Goal: Task Accomplishment & Management: Complete application form

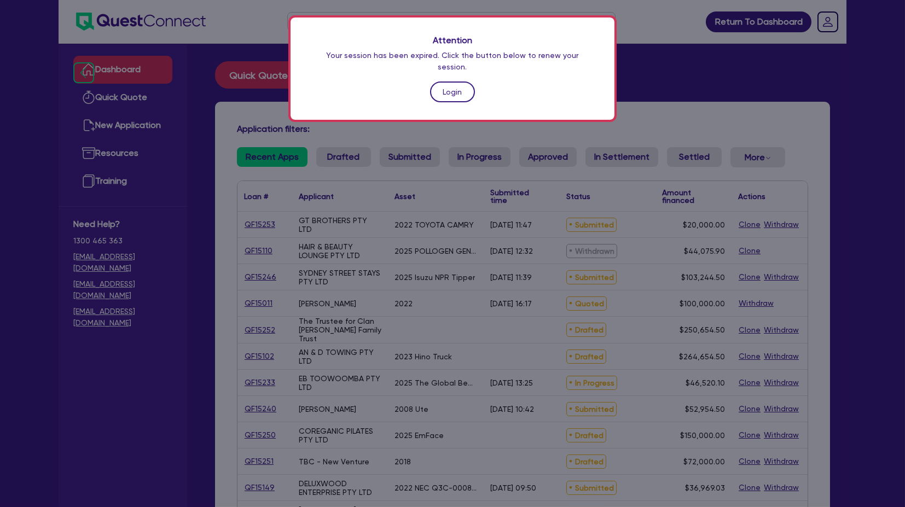
click at [447, 83] on link "Login" at bounding box center [452, 92] width 45 height 21
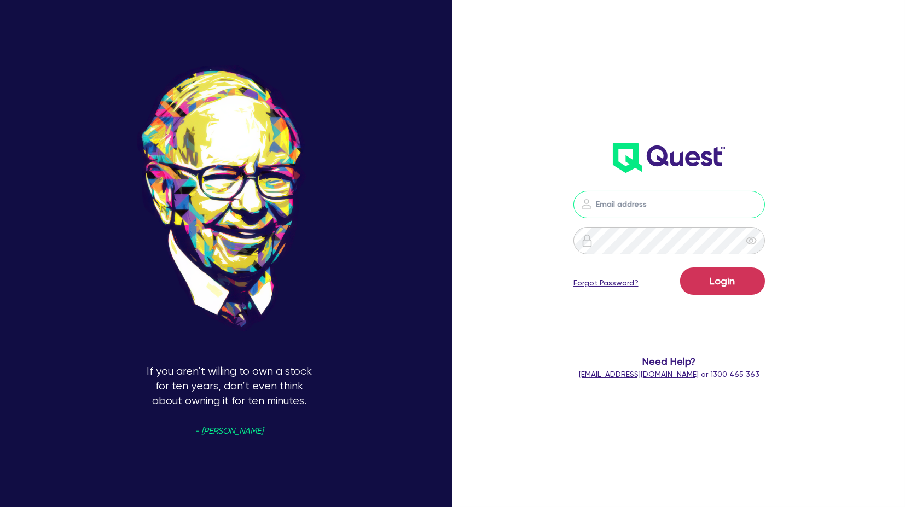
click at [628, 208] on input "email" at bounding box center [670, 204] width 192 height 27
type input "[PERSON_NAME][EMAIL_ADDRESS][PERSON_NAME][DOMAIN_NAME]"
click at [721, 290] on button "Login" at bounding box center [722, 281] width 85 height 27
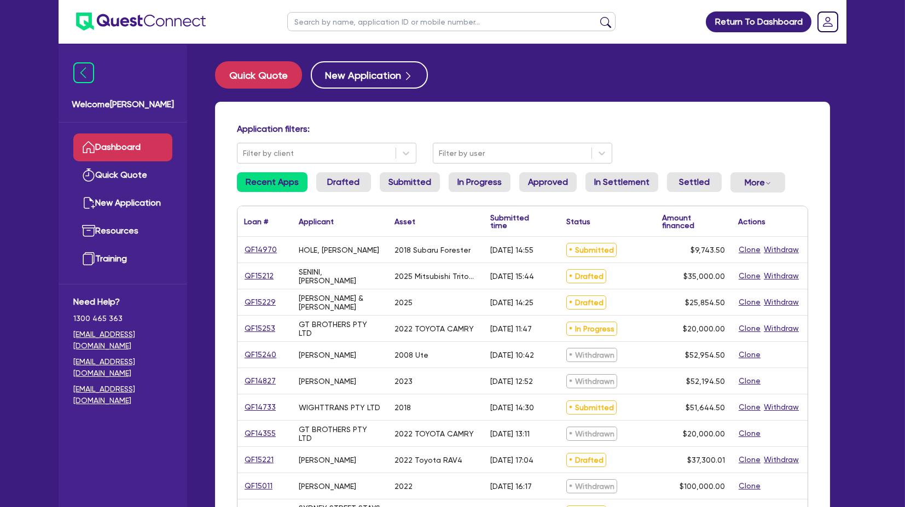
click at [332, 18] on input "text" at bounding box center [451, 21] width 328 height 19
click at [597, 16] on button "submit" at bounding box center [606, 23] width 18 height 15
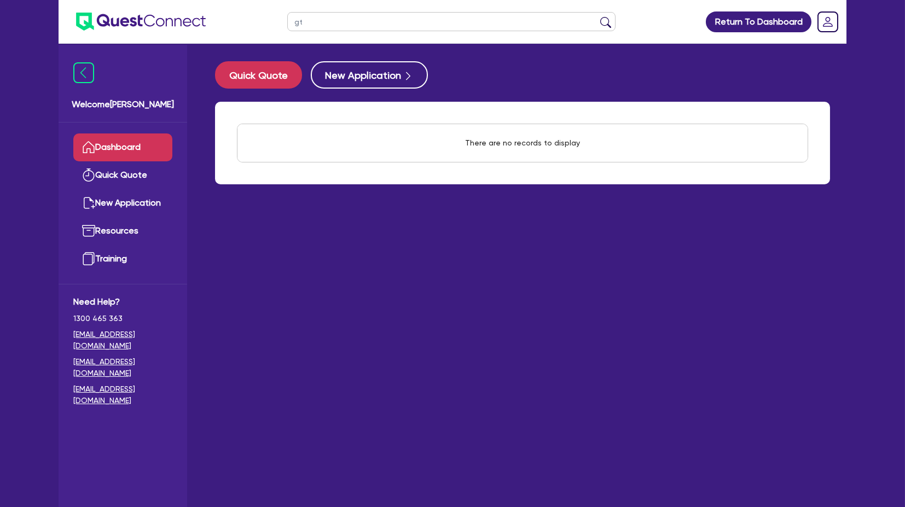
click at [597, 16] on button "submit" at bounding box center [606, 23] width 18 height 15
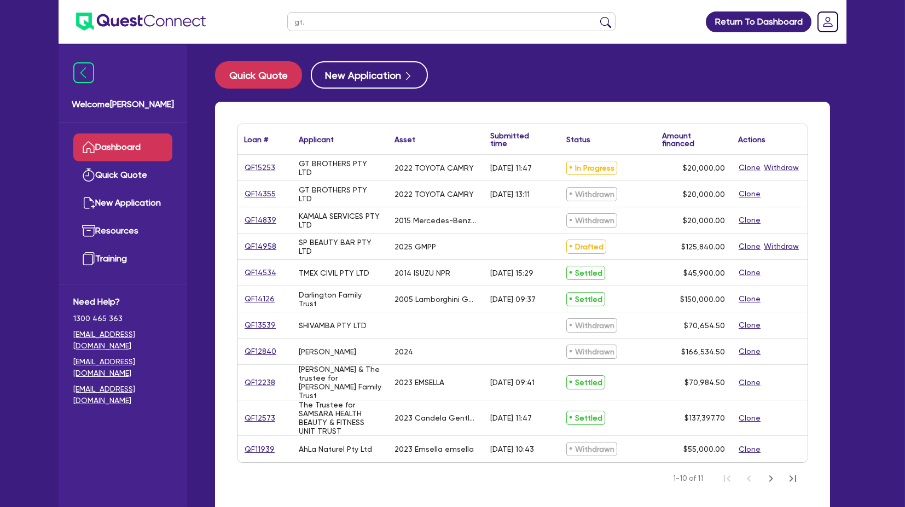
type input "gt."
click at [236, 168] on div "Loan # ▲ Applicant ▲ Asset Submitted time ▲ Status ▲ Amount financed Actions QF…" at bounding box center [522, 309] width 615 height 414
click at [263, 193] on link "QF14355" at bounding box center [260, 194] width 32 height 13
select select "CARS_AND_LIGHT_TRUCKS"
select select "PASSENGER_VEHICLES"
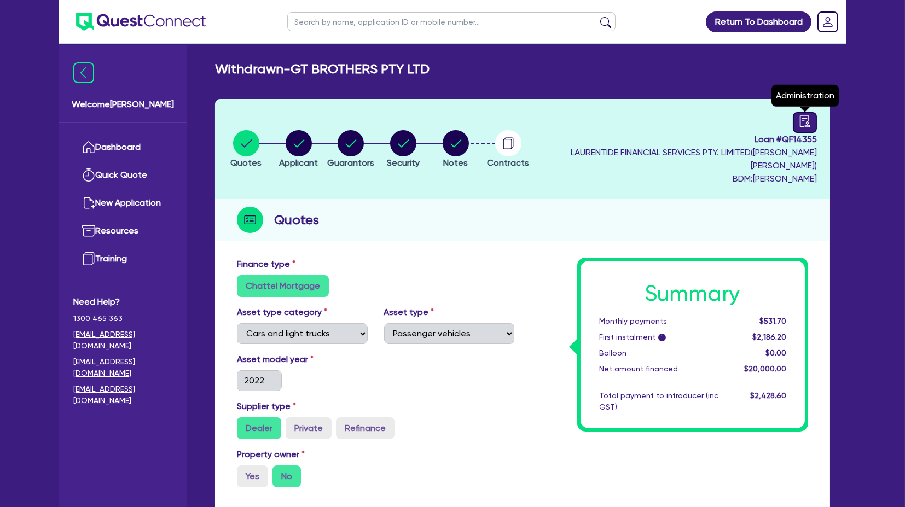
click at [802, 121] on icon "audit" at bounding box center [805, 121] width 12 height 12
select select "WITHDRAWN_BY_LENDER"
select select "Quest Finance - Own Book"
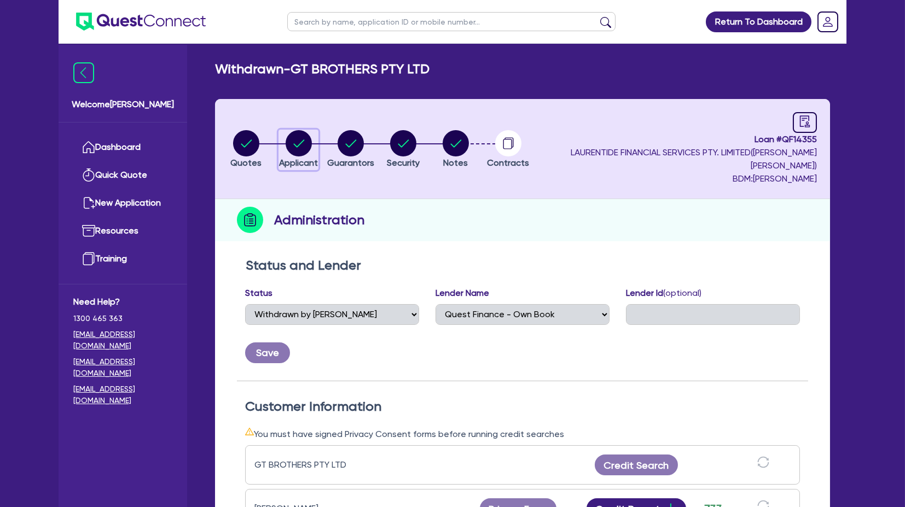
click at [302, 145] on circle "button" at bounding box center [299, 143] width 26 height 26
select select "COMPANY"
select select "RENTAL_REAL_ESTATE"
select select "MOTOR_VEHICLES"
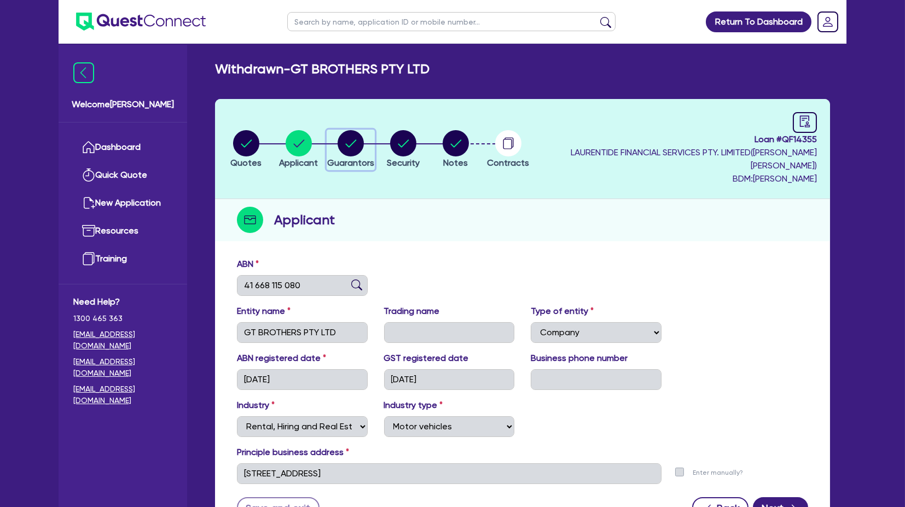
click at [357, 144] on icon "button" at bounding box center [351, 144] width 11 height 8
select select "MR"
select select "[GEOGRAPHIC_DATA]"
select select "MARRIED"
select select "CASH"
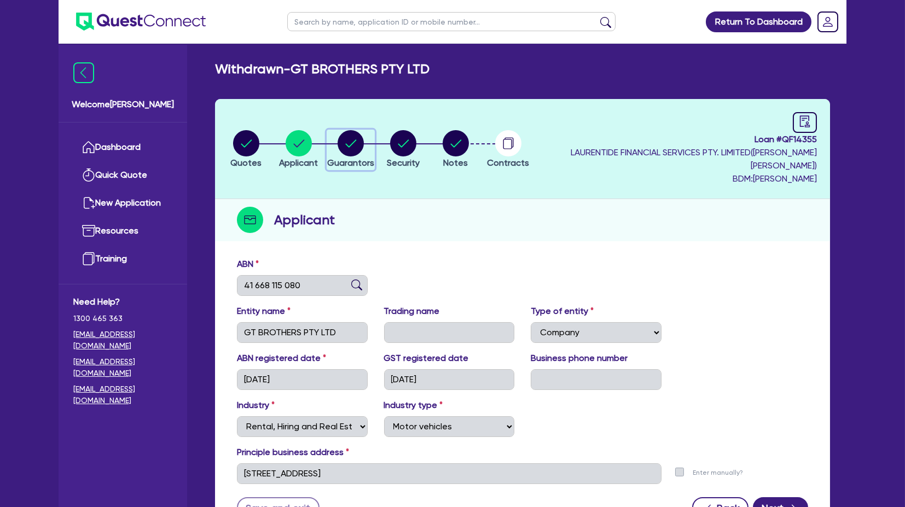
select select "HOUSEHOLD_PERSONAL"
select select "OTHER"
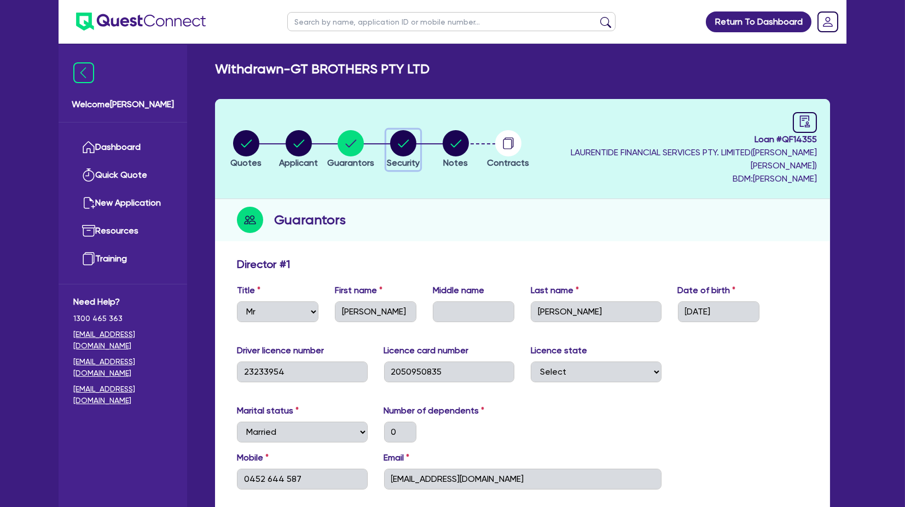
click at [417, 141] on circle "button" at bounding box center [403, 143] width 26 height 26
select select "CARS_AND_LIGHT_TRUCKS"
select select "PASSENGER_VEHICLES"
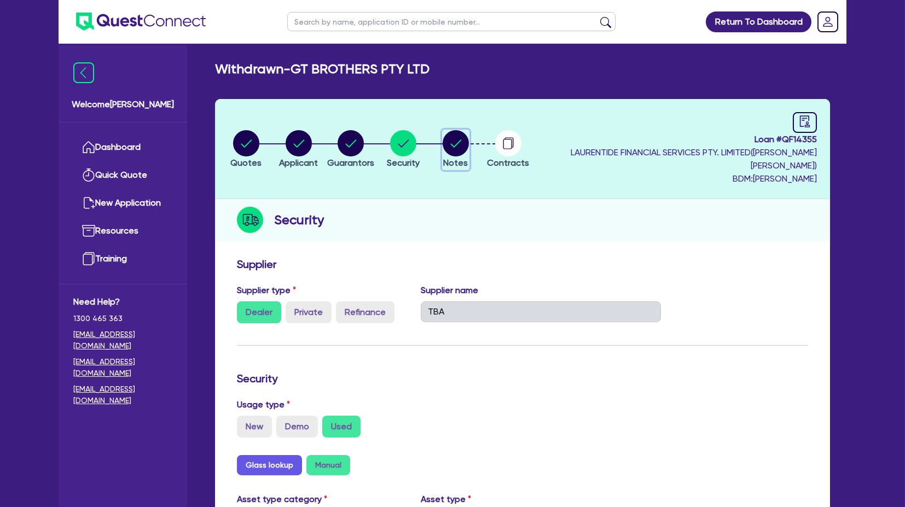
click at [469, 141] on circle "button" at bounding box center [456, 143] width 26 height 26
select select "Quest Finance - Own Book"
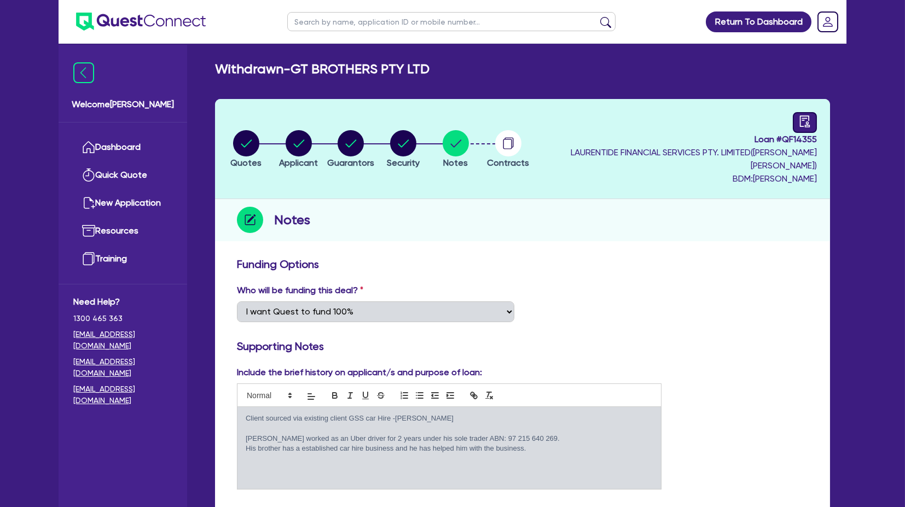
click at [807, 124] on icon "audit" at bounding box center [805, 121] width 12 height 12
select select "WITHDRAWN_BY_LENDER"
select select "Quest Finance - Own Book"
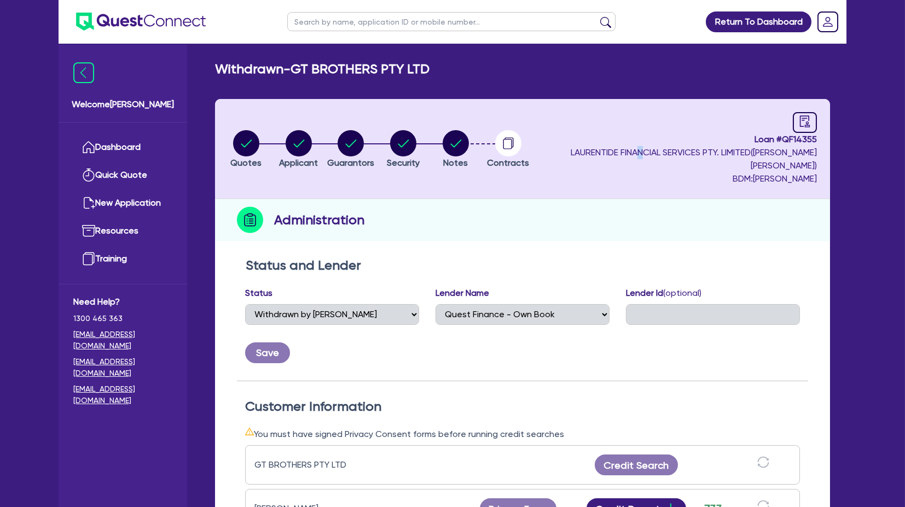
click at [681, 148] on span "LAURENTIDE FINANCIAL SERVICES PTY. LIMITED ( [PERSON_NAME] )" at bounding box center [694, 159] width 246 height 24
click at [297, 99] on header "Quotes Applicant [GEOGRAPHIC_DATA] Security Notes Contracts Loan # QF14355 LAUR…" at bounding box center [522, 149] width 615 height 100
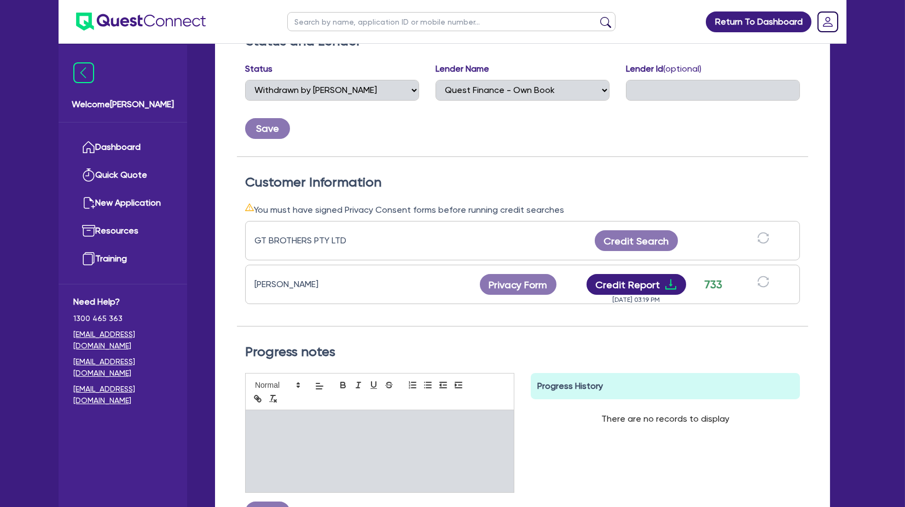
scroll to position [109, 0]
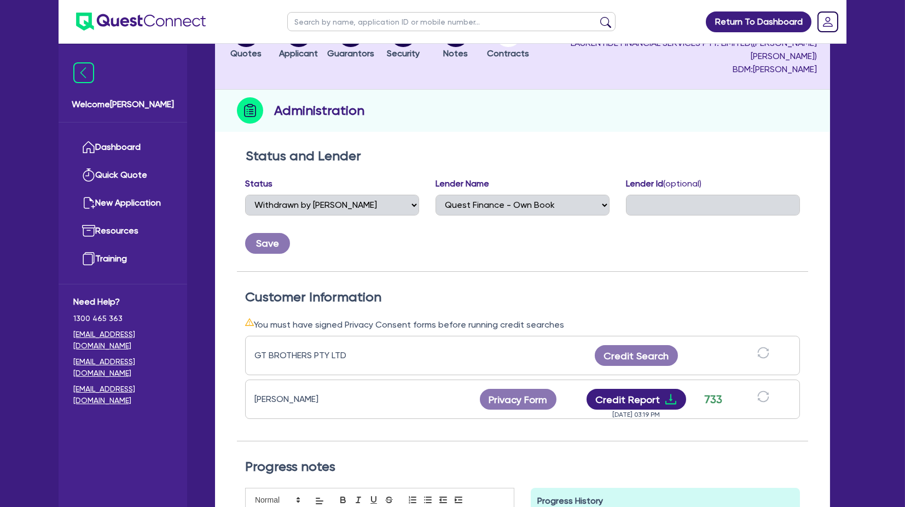
click at [313, 245] on div "Save" at bounding box center [522, 239] width 571 height 30
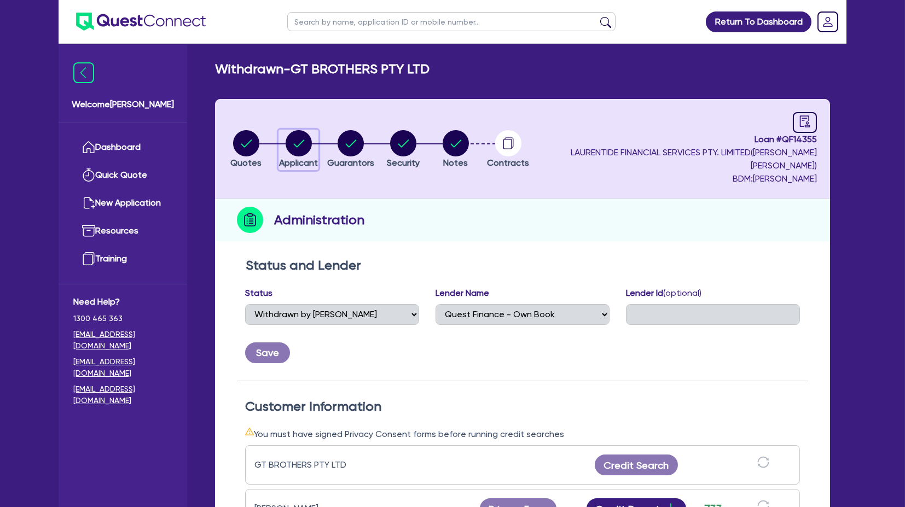
click at [304, 143] on circle "button" at bounding box center [299, 143] width 26 height 26
select select "COMPANY"
select select "RENTAL_REAL_ESTATE"
select select "MOTOR_VEHICLES"
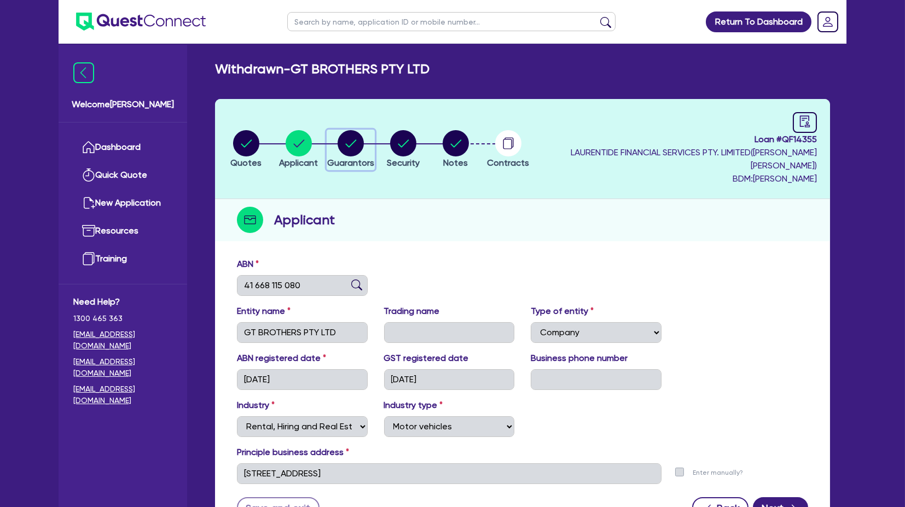
click at [364, 141] on circle "button" at bounding box center [351, 143] width 26 height 26
select select "MR"
select select "[GEOGRAPHIC_DATA]"
select select "MARRIED"
select select "CASH"
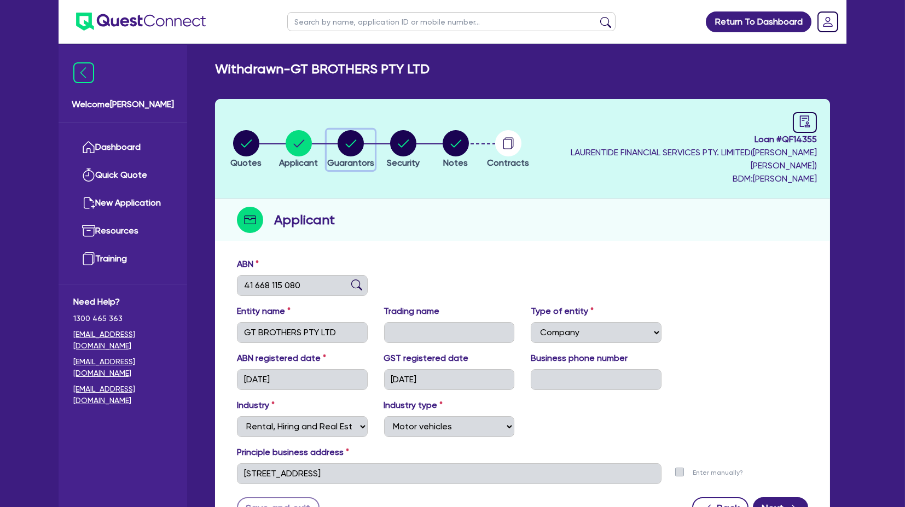
select select "HOUSEHOLD_PERSONAL"
select select "OTHER"
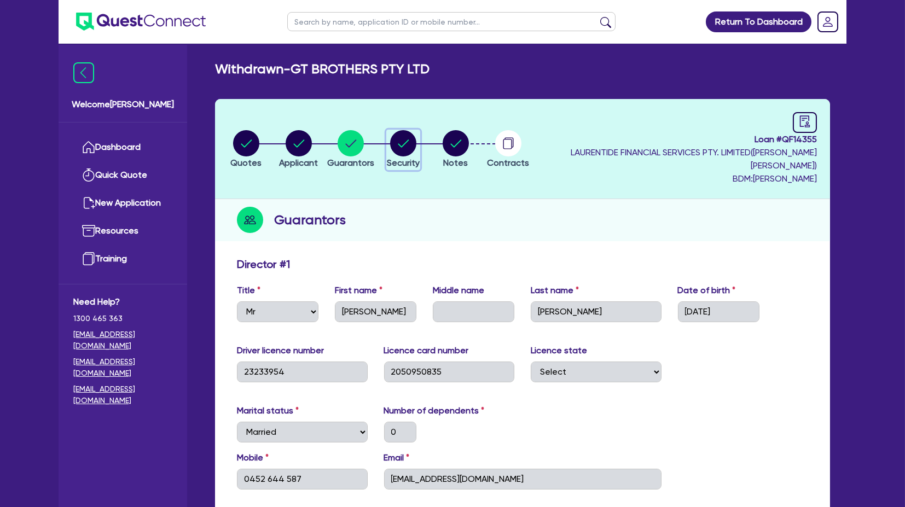
click at [409, 144] on icon "button" at bounding box center [403, 144] width 11 height 8
select select "CARS_AND_LIGHT_TRUCKS"
select select "PASSENGER_VEHICLES"
